Goal: Task Accomplishment & Management: Manage account settings

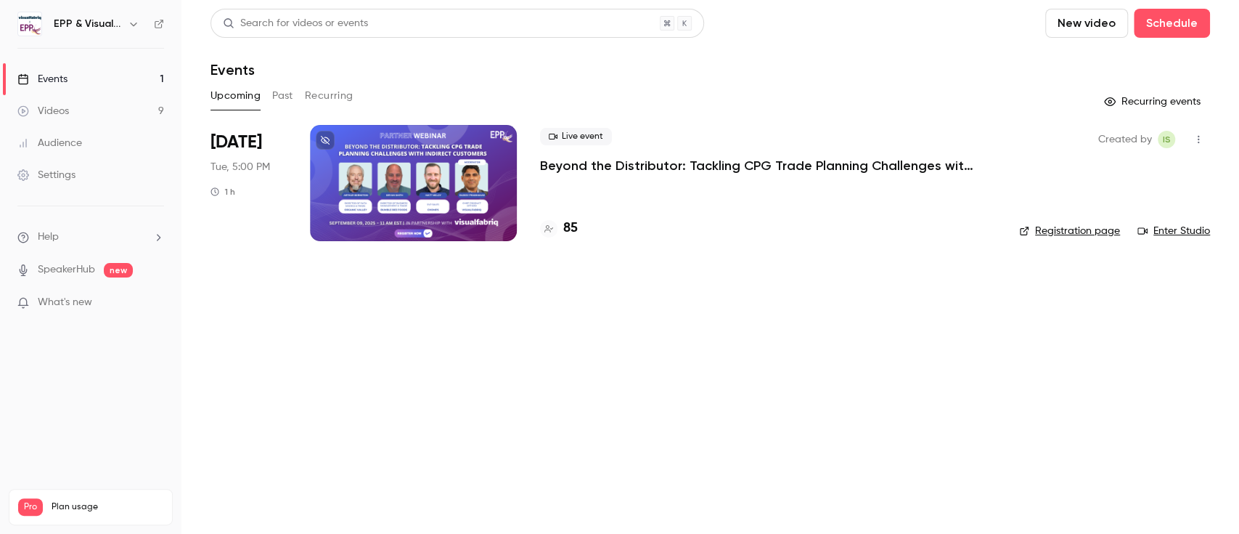
click at [380, 200] on div at bounding box center [413, 183] width 207 height 116
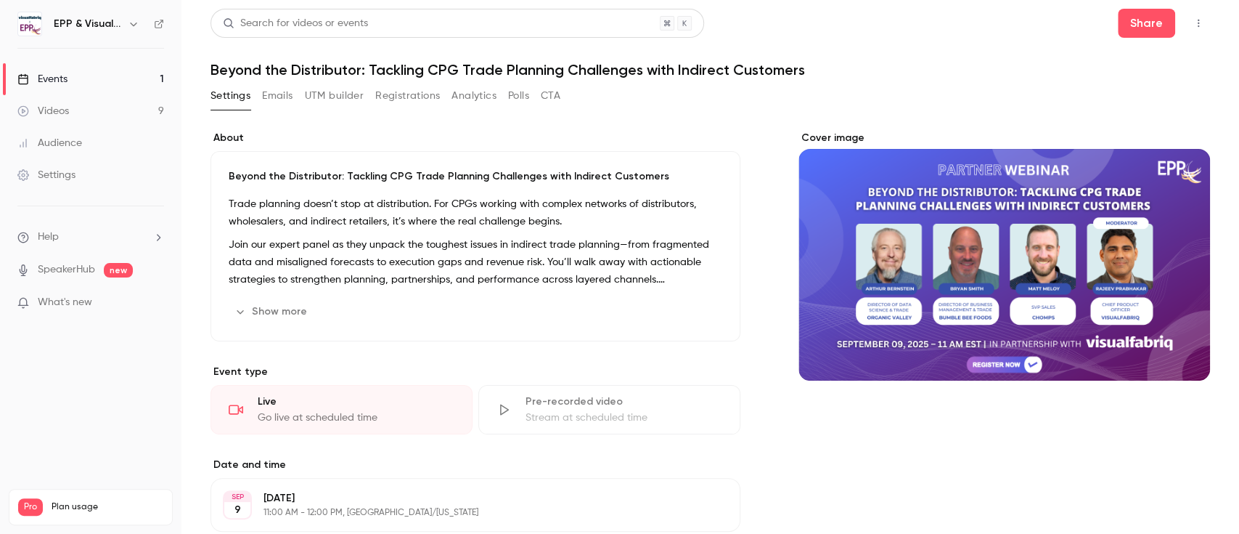
click at [410, 94] on button "Registrations" at bounding box center [407, 95] width 65 height 23
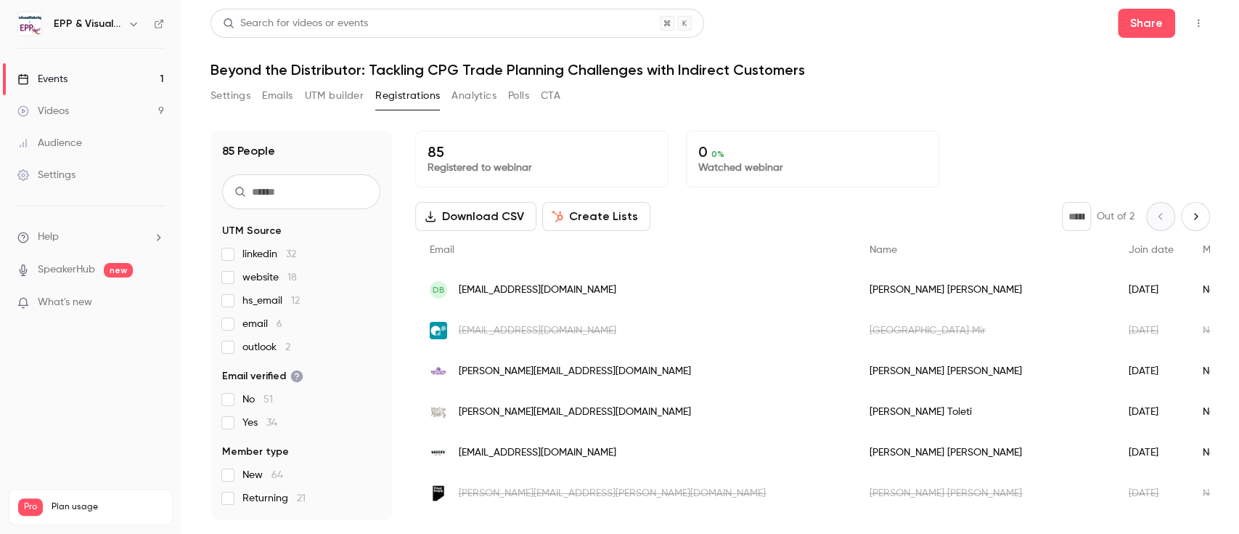
click at [633, 283] on div "DB [EMAIL_ADDRESS][DOMAIN_NAME]" at bounding box center [635, 289] width 440 height 41
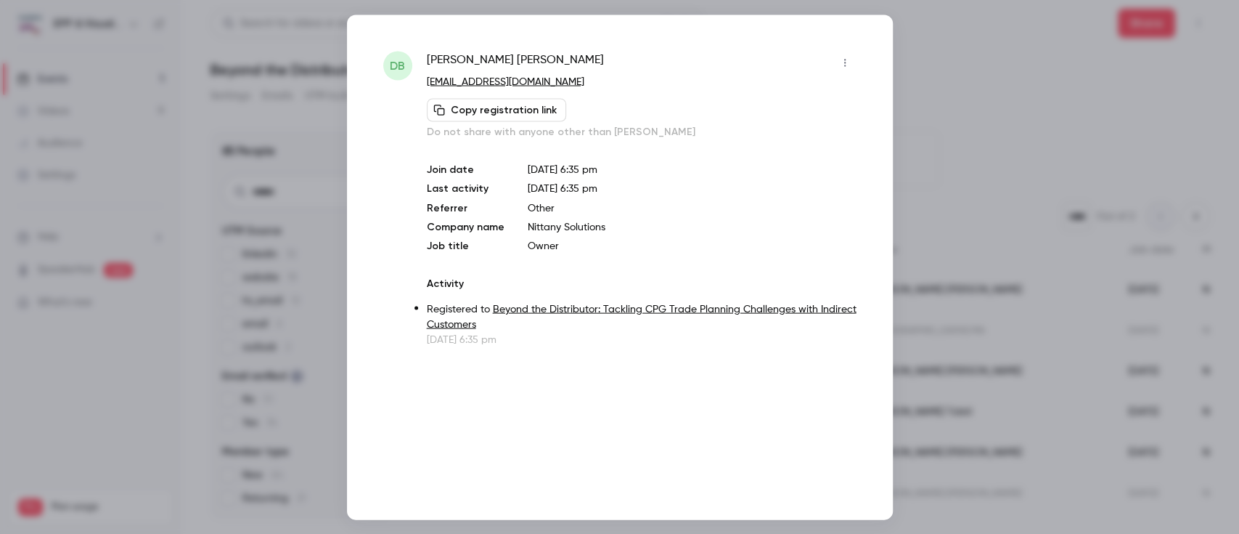
click at [851, 54] on button "button" at bounding box center [844, 62] width 23 height 23
click at [794, 102] on div "Block from all events" at bounding box center [788, 99] width 110 height 15
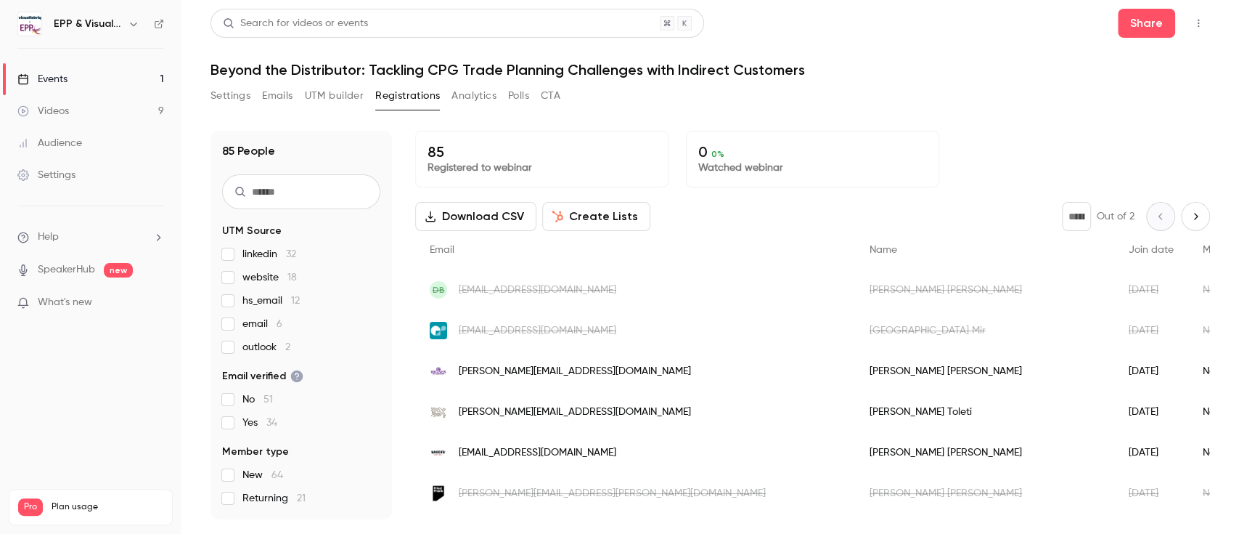
click at [220, 97] on button "Settings" at bounding box center [231, 95] width 40 height 23
